Goal: Information Seeking & Learning: Learn about a topic

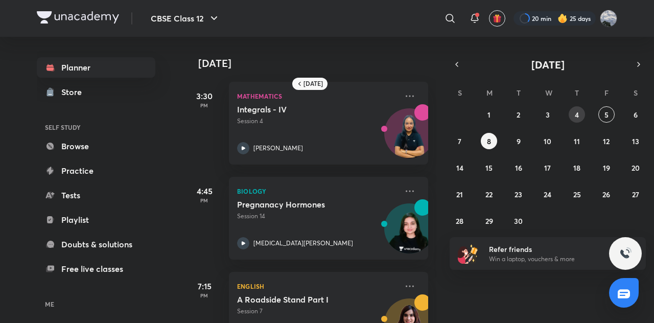
click at [577, 112] on abbr "4" at bounding box center [577, 115] width 4 height 10
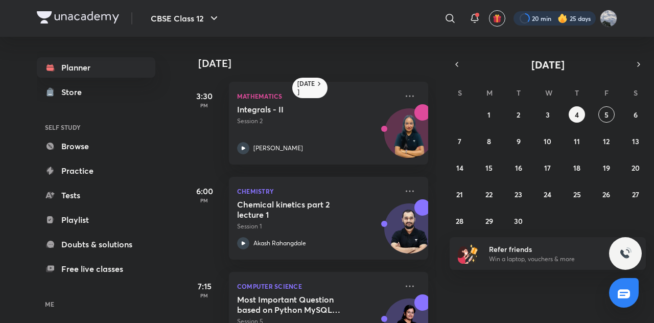
click at [547, 22] on div at bounding box center [555, 18] width 82 height 14
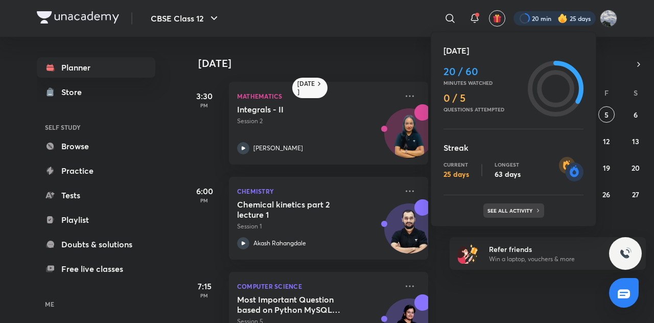
click at [511, 212] on p "See all activity" at bounding box center [512, 211] width 48 height 6
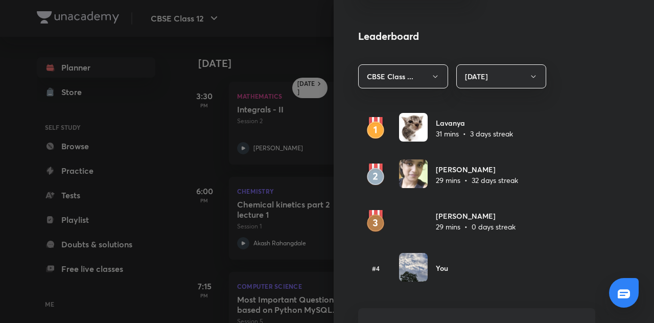
scroll to position [572, 0]
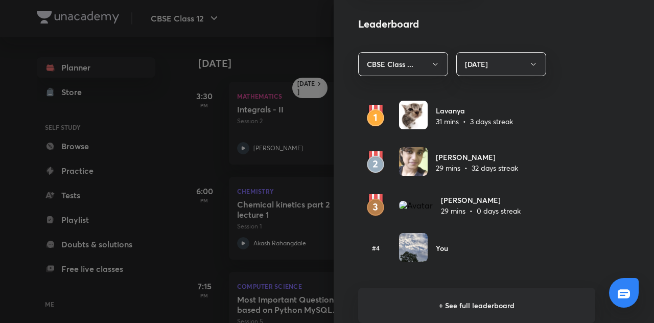
click at [475, 297] on h6 "+ See full leaderboard" at bounding box center [476, 305] width 237 height 35
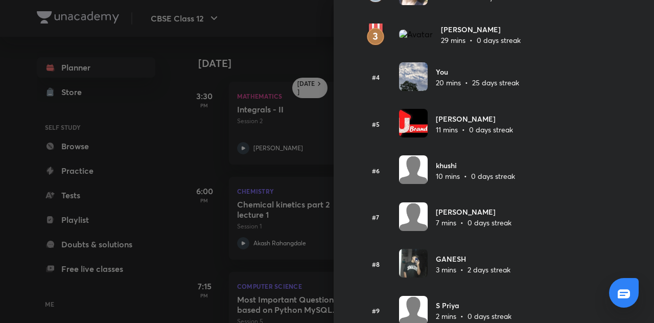
scroll to position [0, 0]
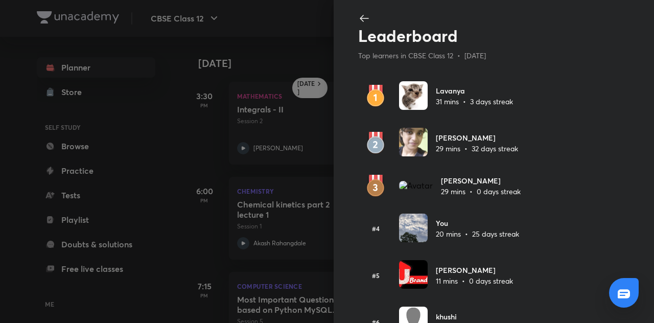
click at [358, 18] on icon at bounding box center [364, 18] width 12 height 12
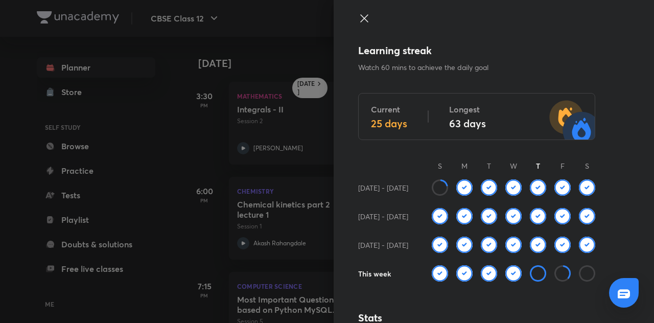
click at [358, 18] on icon at bounding box center [364, 18] width 12 height 12
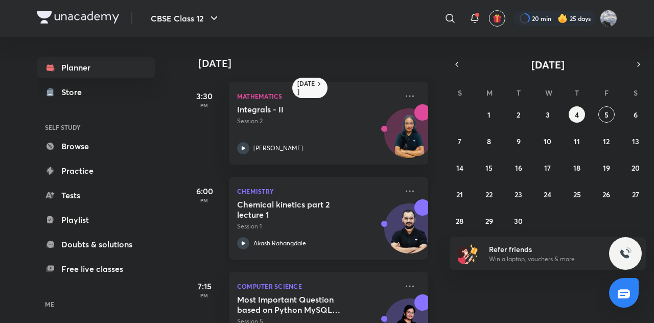
click at [333, 216] on h5 "Chemical kinetics part 2 lecture 1" at bounding box center [300, 209] width 127 height 20
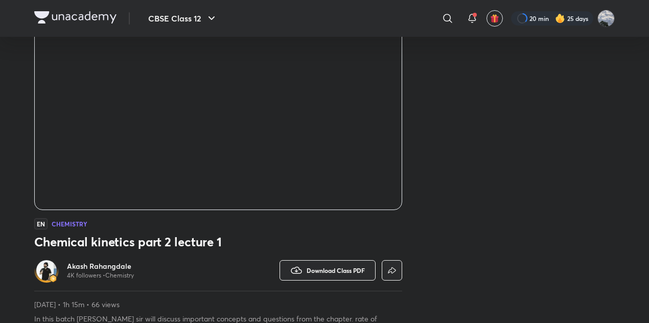
scroll to position [125, 0]
